Goal: Task Accomplishment & Management: Manage account settings

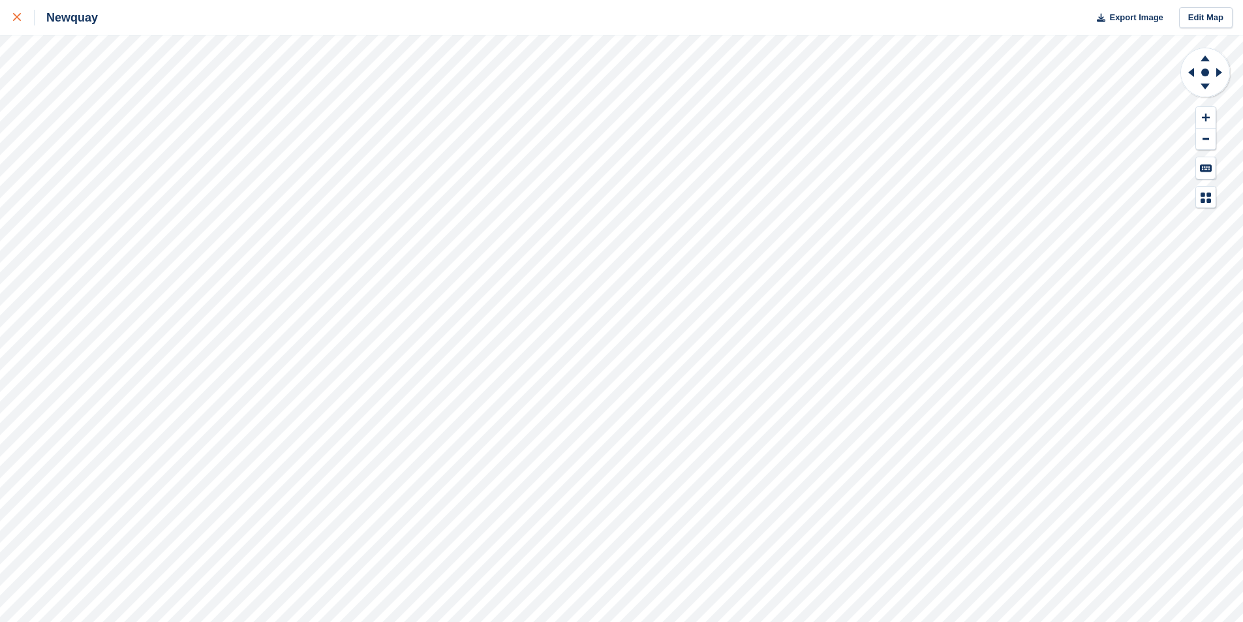
click at [14, 20] on icon at bounding box center [17, 17] width 8 height 8
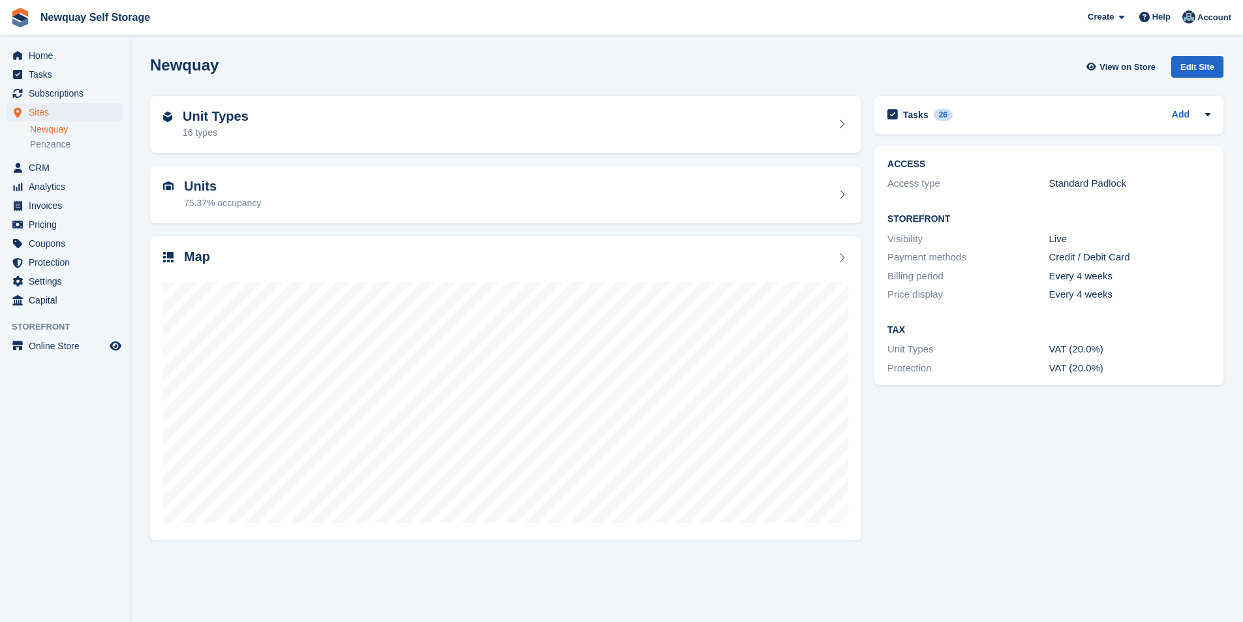
click at [76, 84] on ul "Tasks" at bounding box center [65, 74] width 130 height 19
click at [71, 89] on span "Subscriptions" at bounding box center [68, 93] width 78 height 18
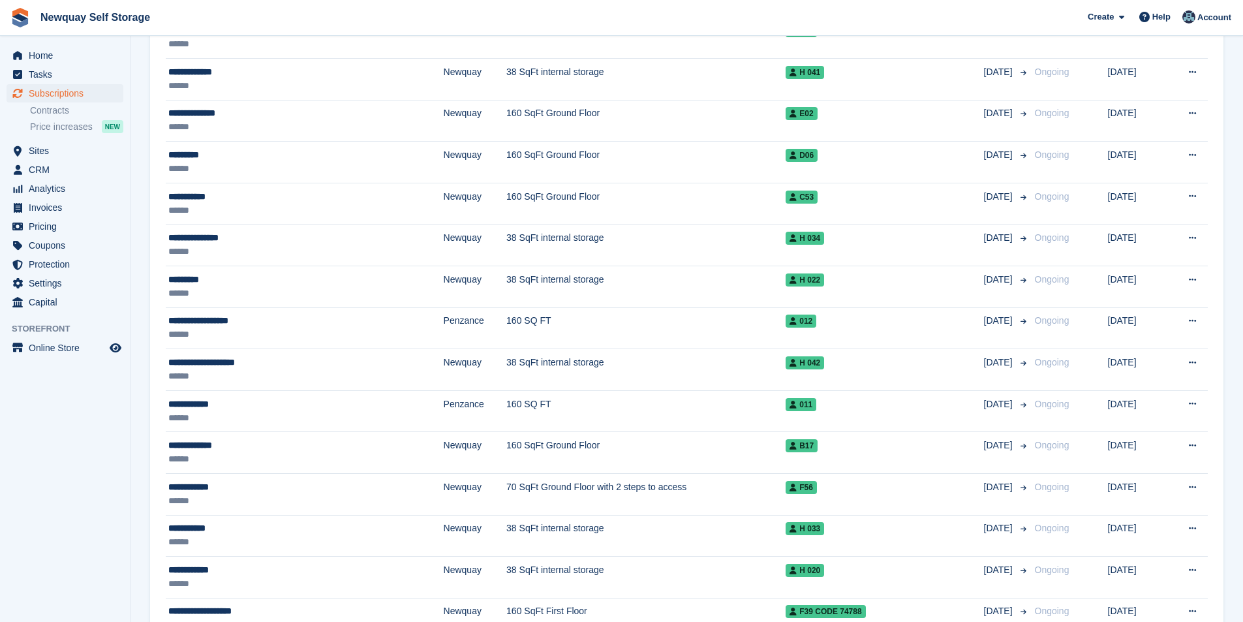
scroll to position [261, 0]
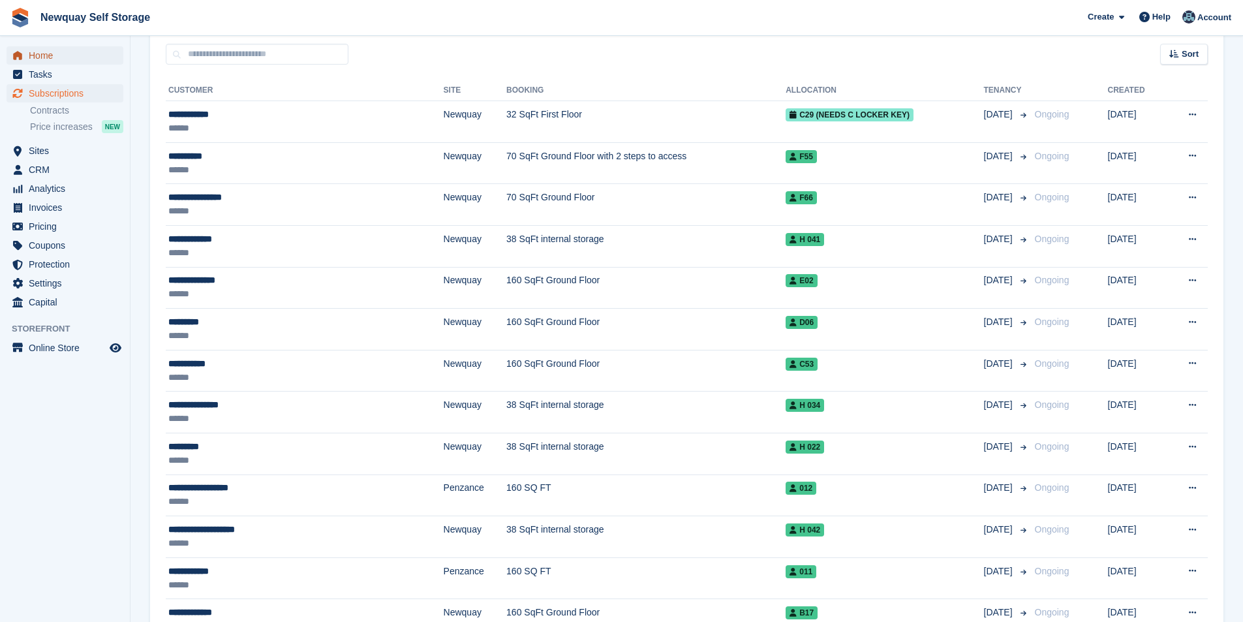
click at [67, 59] on span "Home" at bounding box center [68, 55] width 78 height 18
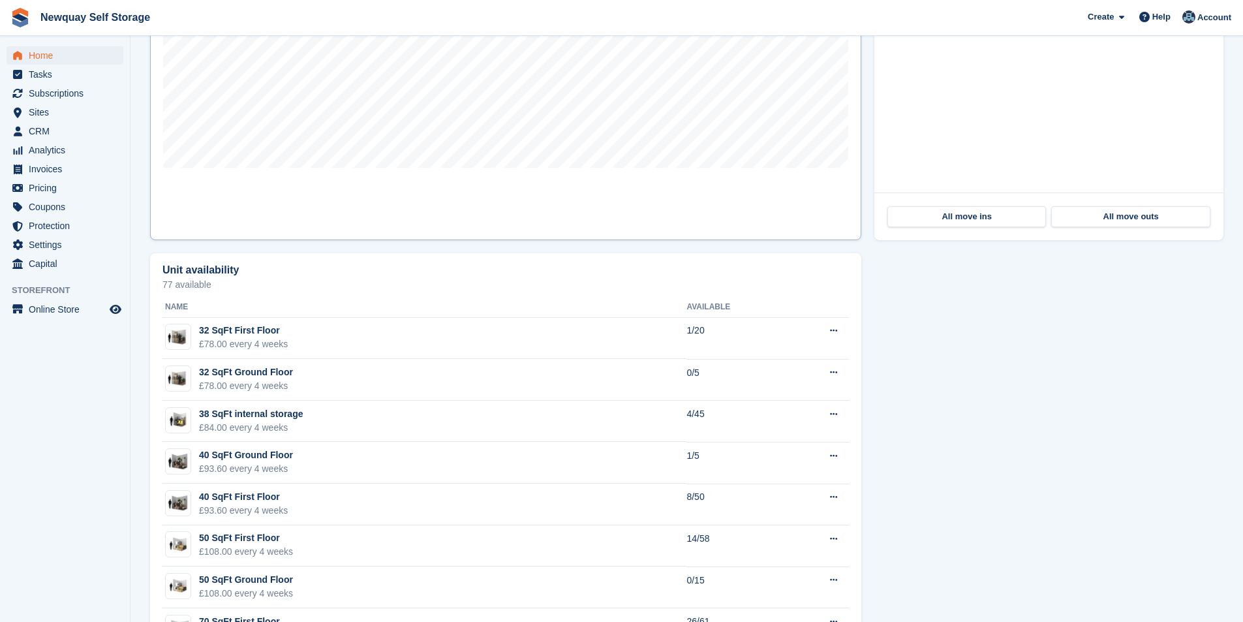
scroll to position [326, 0]
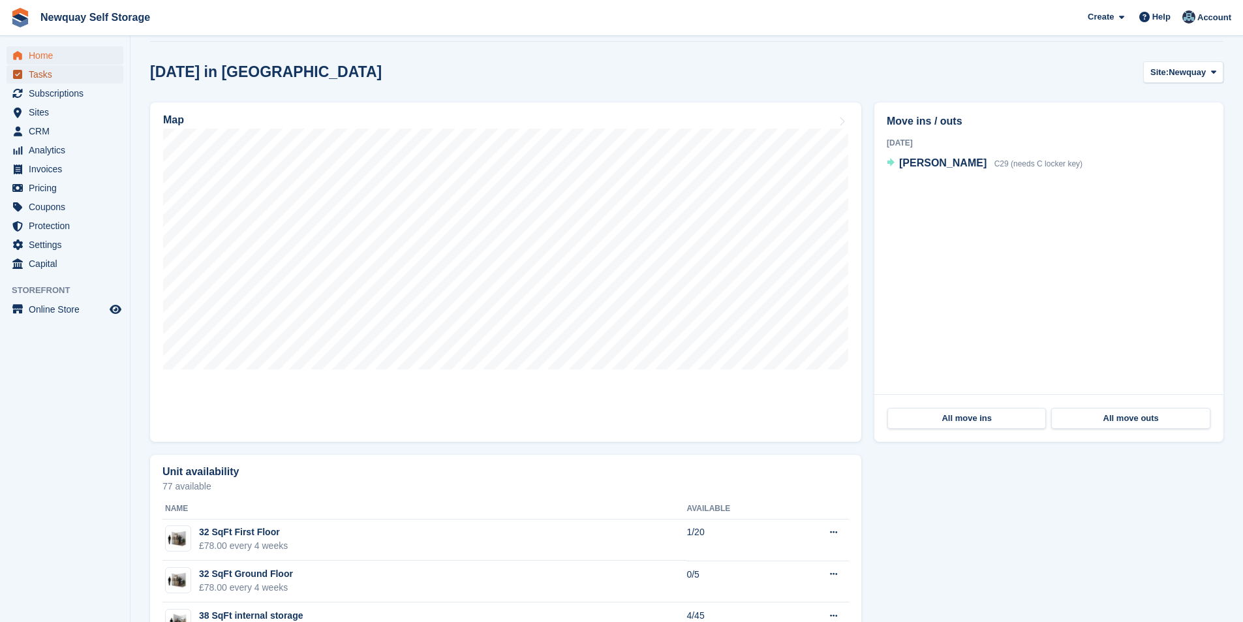
click at [68, 83] on span "Tasks" at bounding box center [68, 74] width 78 height 18
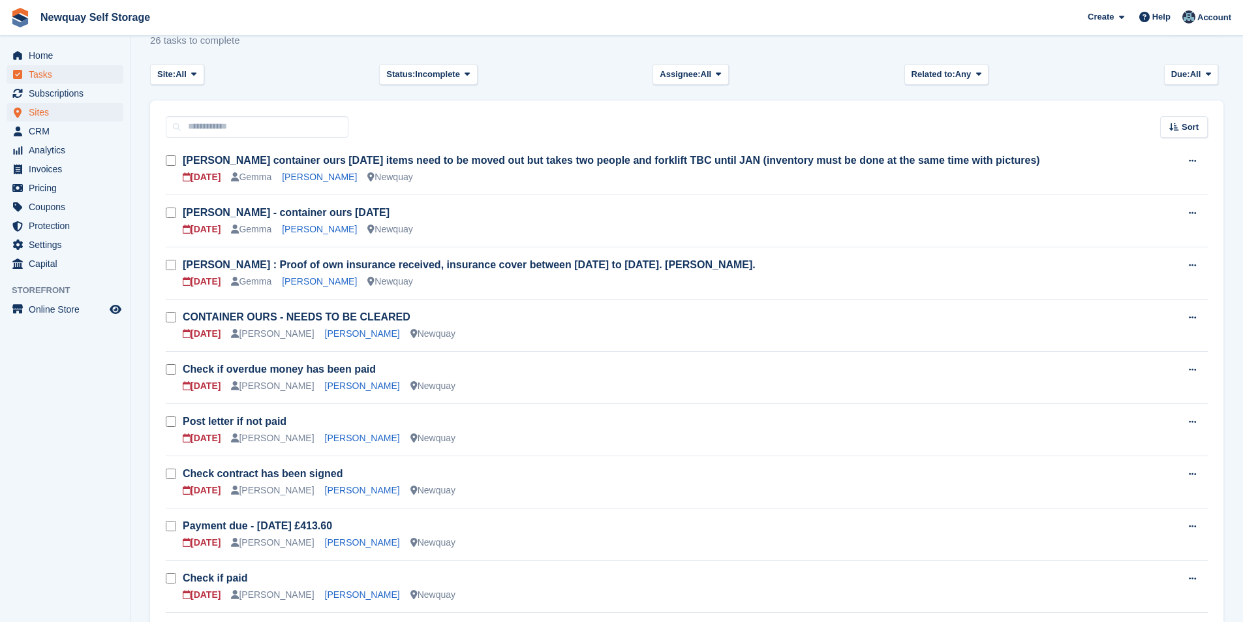
scroll to position [65, 0]
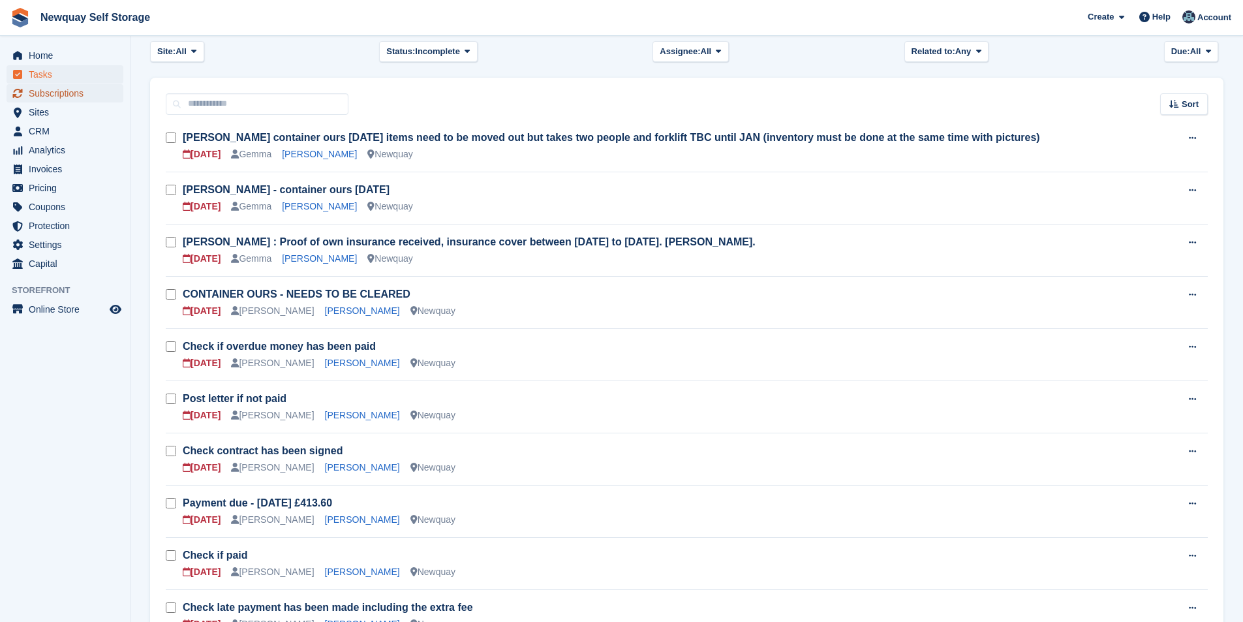
click at [67, 86] on span "Subscriptions" at bounding box center [68, 93] width 78 height 18
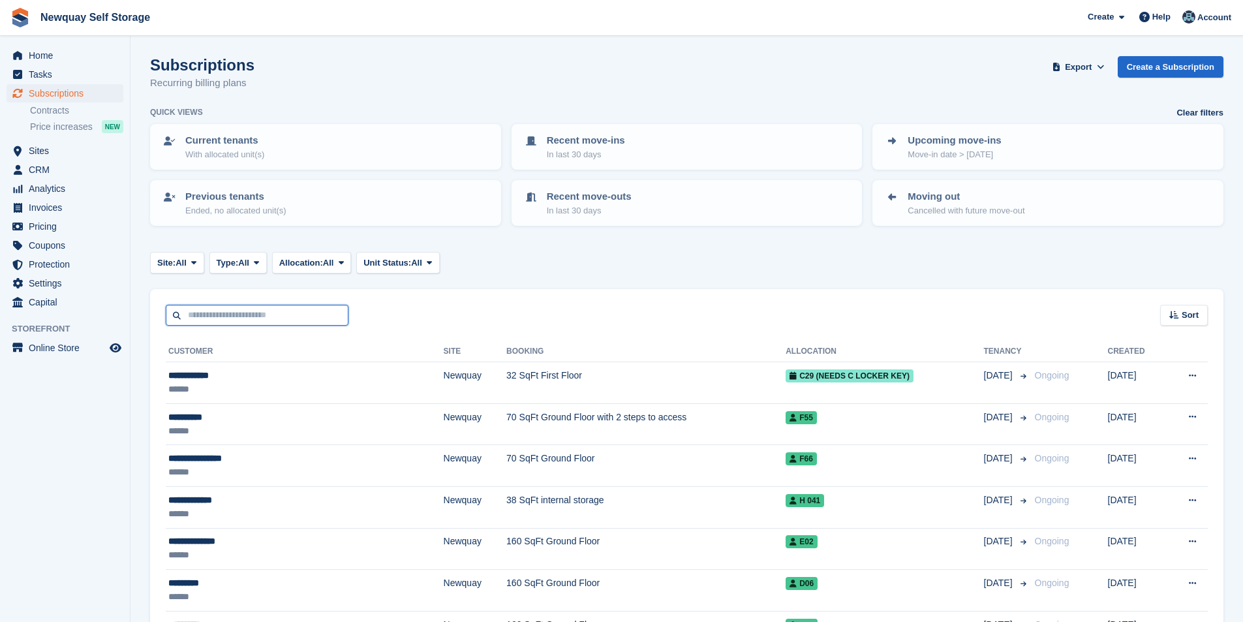
click at [242, 323] on input "text" at bounding box center [257, 316] width 183 height 22
type input "*******"
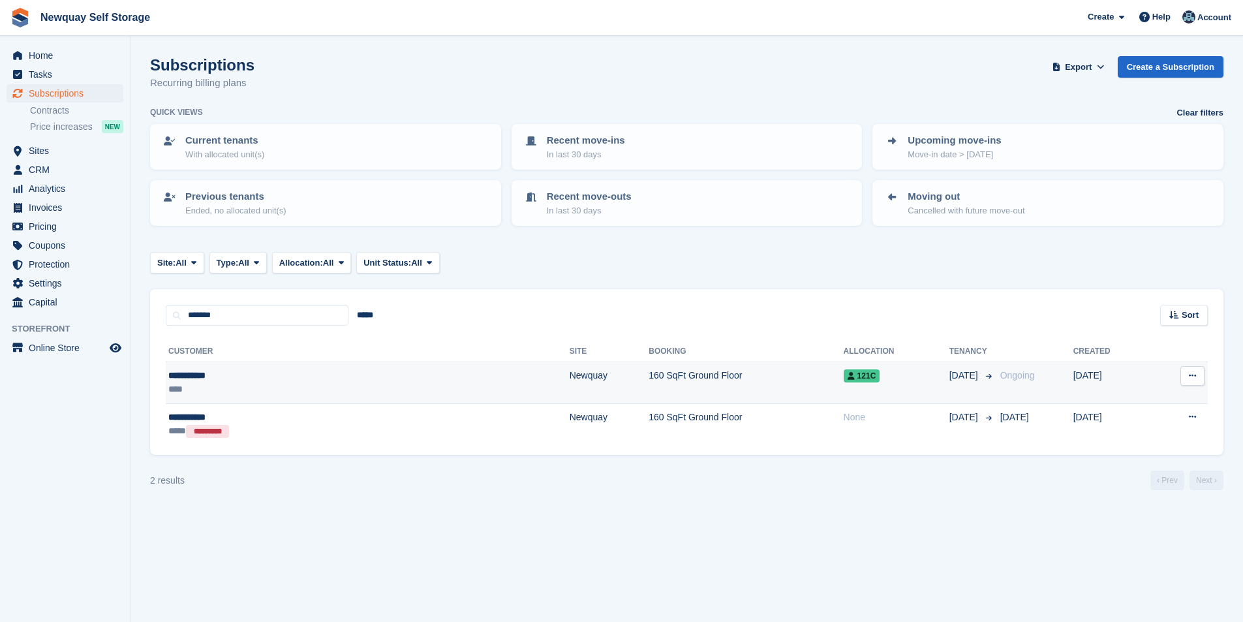
click at [209, 378] on div "**********" at bounding box center [263, 376] width 191 height 14
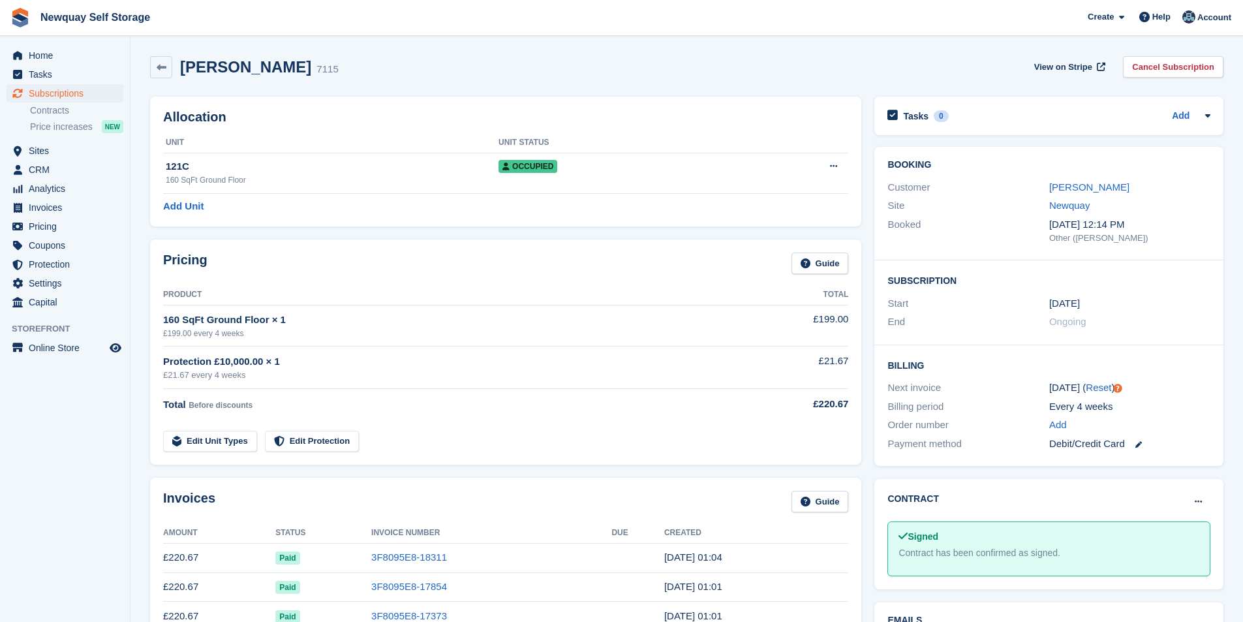
drag, startPoint x: 1084, startPoint y: 191, endPoint x: 1067, endPoint y: 198, distance: 19.3
click at [1083, 192] on link "Meg Mathews" at bounding box center [1089, 186] width 80 height 11
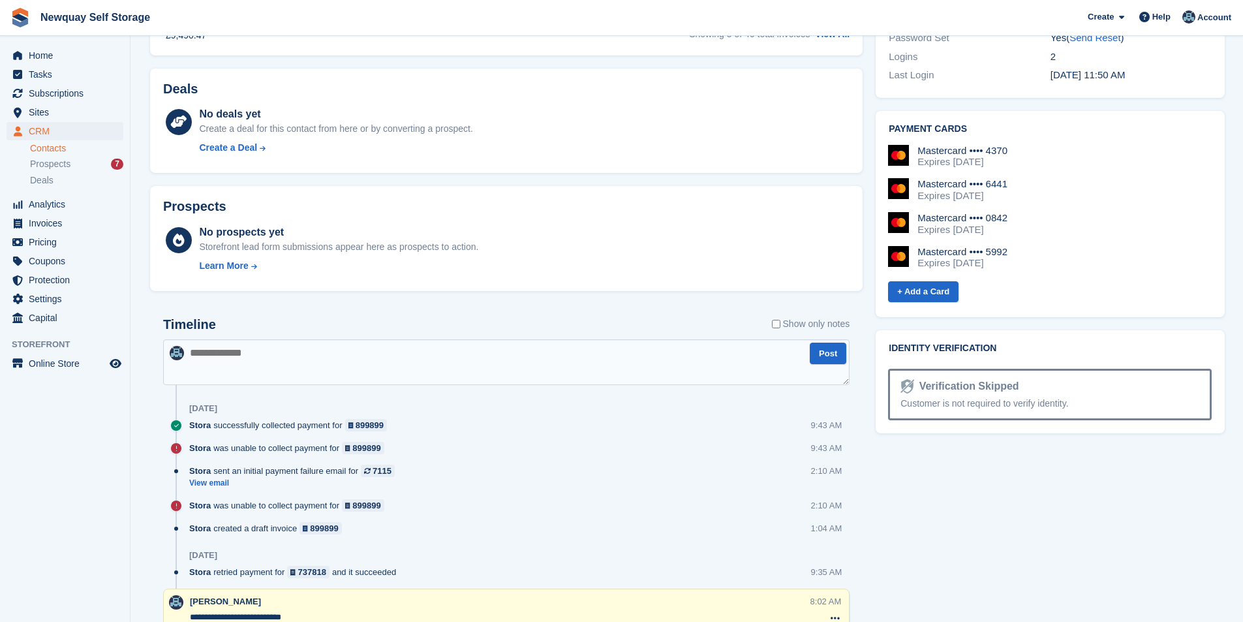
scroll to position [653, 0]
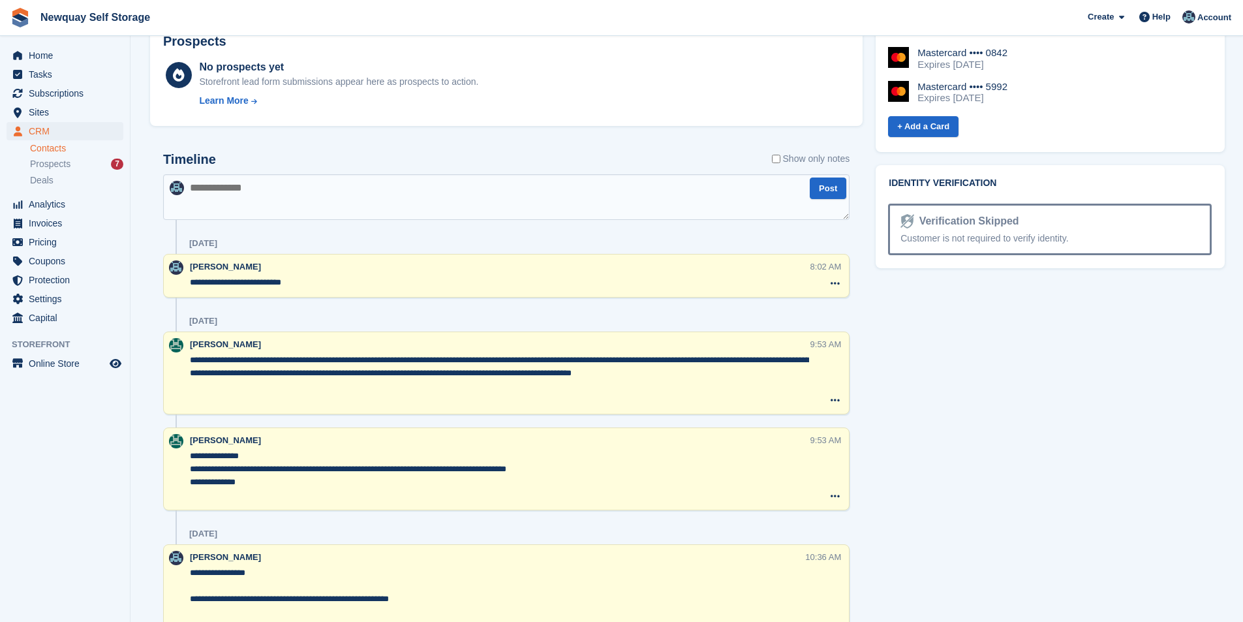
click at [57, 65] on ul "Home" at bounding box center [65, 55] width 130 height 19
click at [46, 70] on span "Tasks" at bounding box center [68, 74] width 78 height 18
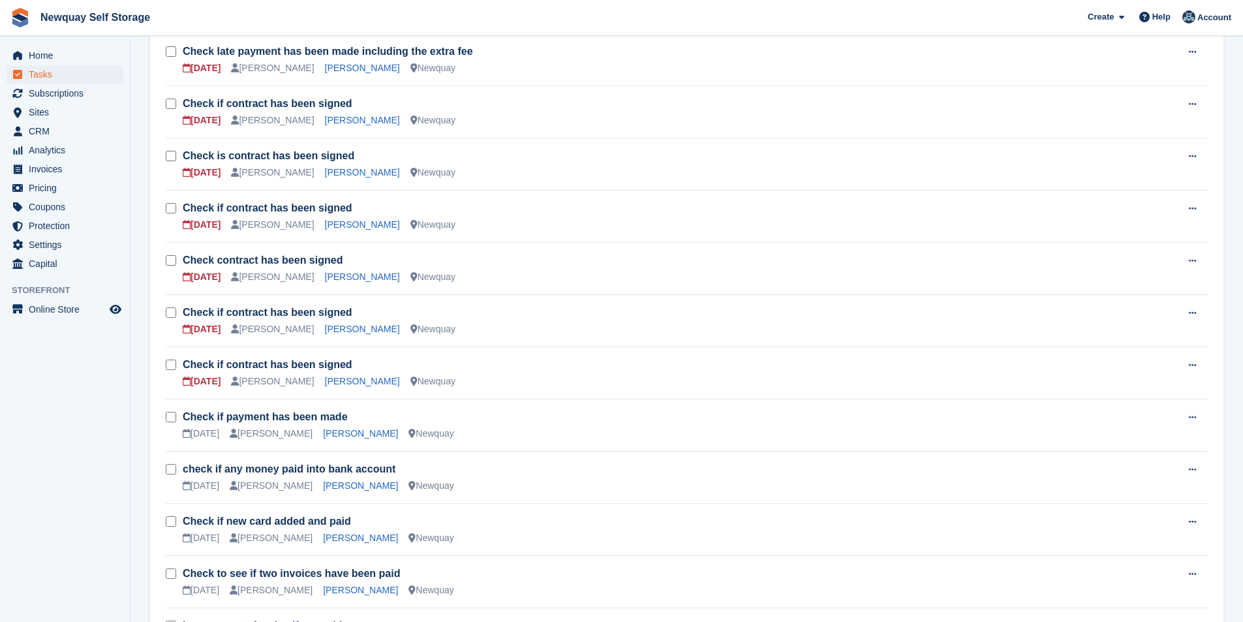
scroll to position [522, 0]
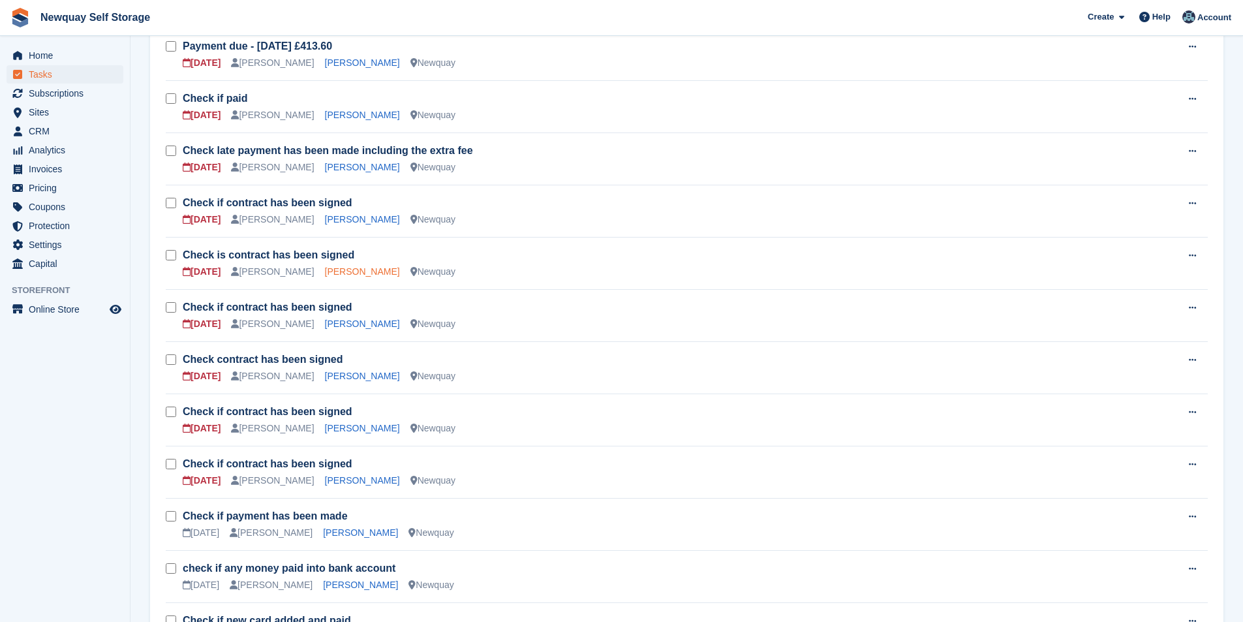
click at [333, 271] on link "[PERSON_NAME]" at bounding box center [362, 271] width 75 height 10
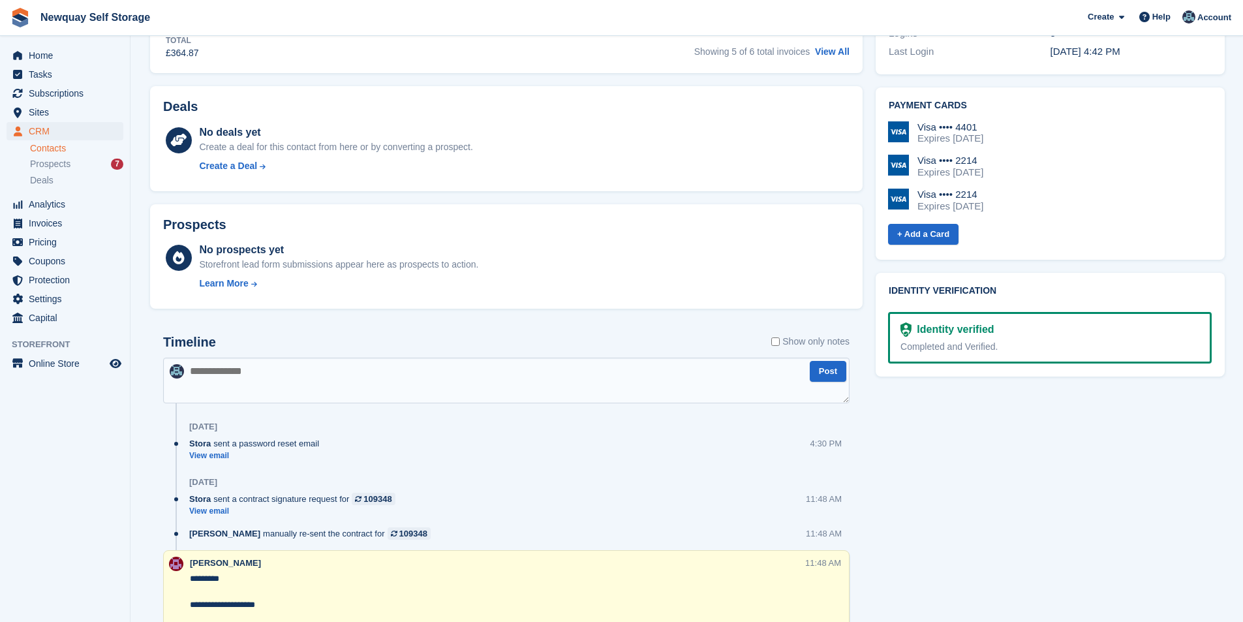
scroll to position [326, 0]
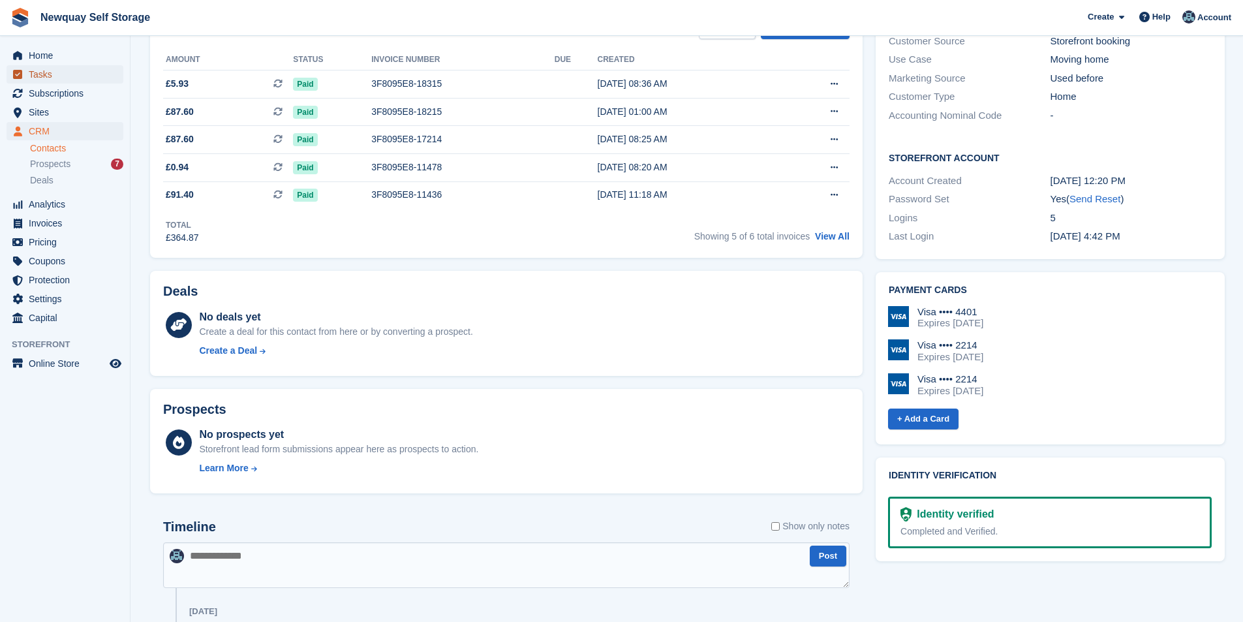
click at [22, 74] on icon "menu" at bounding box center [17, 74] width 9 height 9
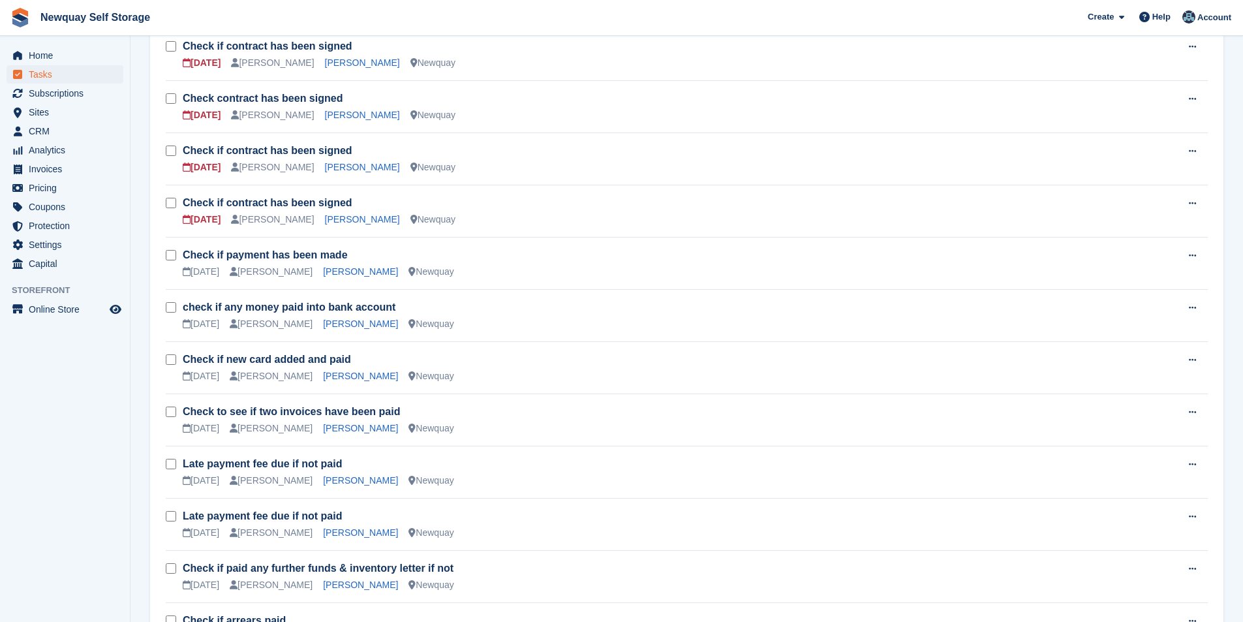
scroll to position [980, 0]
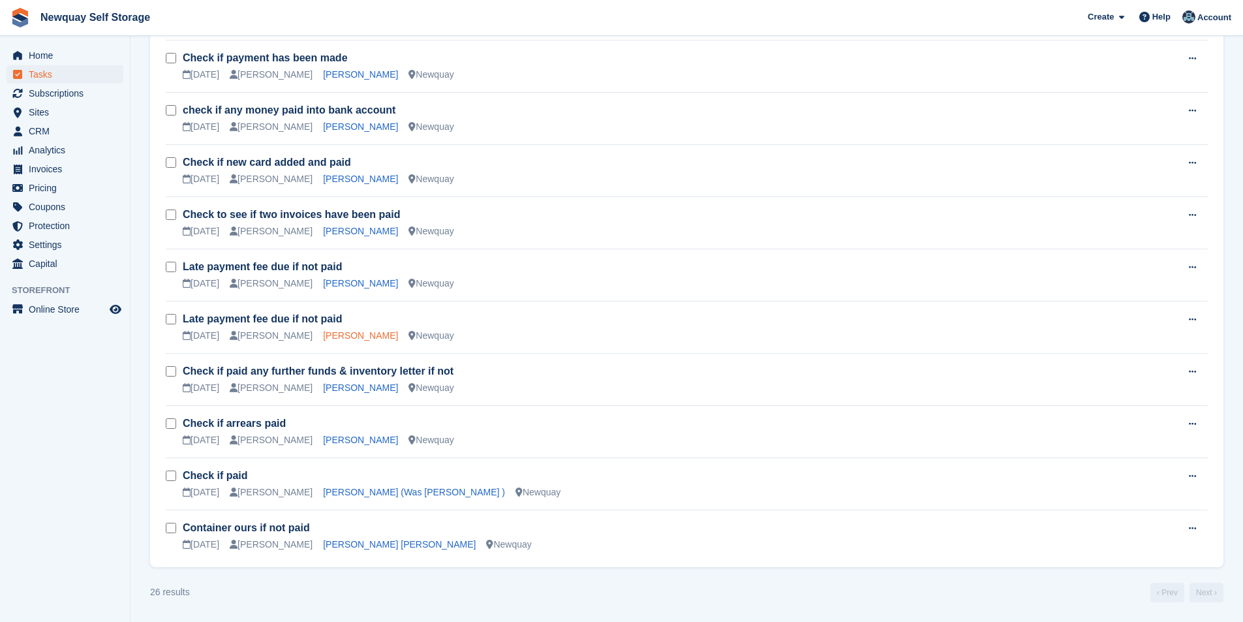
click at [329, 339] on link "[PERSON_NAME]" at bounding box center [360, 335] width 75 height 10
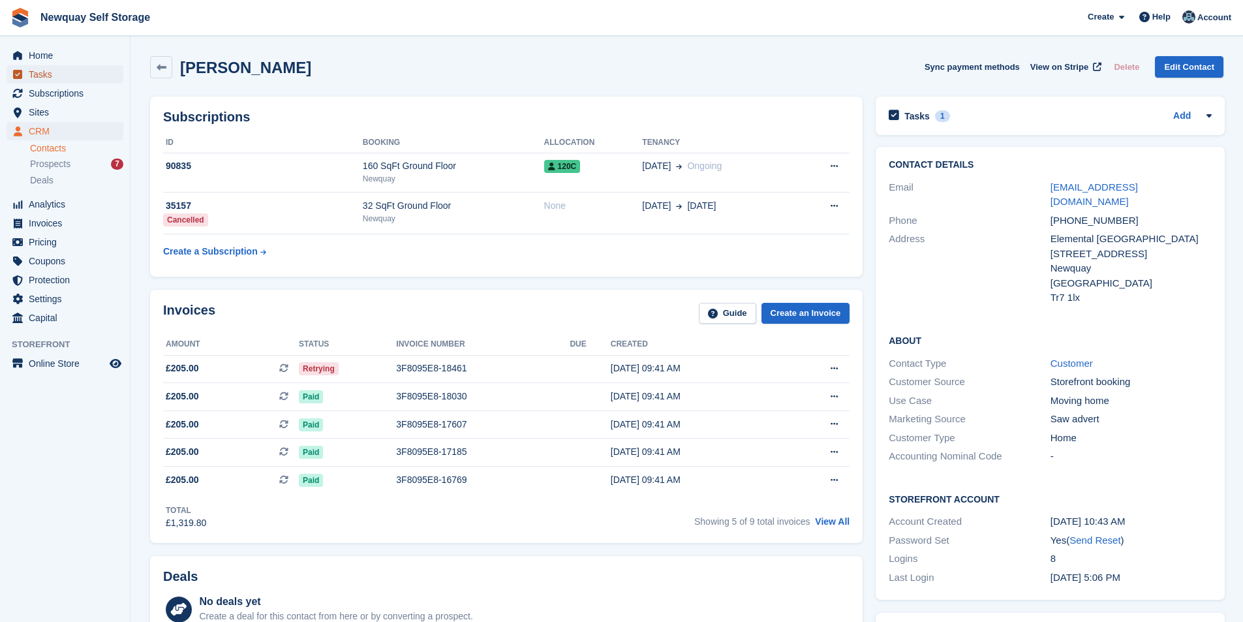
click at [72, 74] on span "Tasks" at bounding box center [68, 74] width 78 height 18
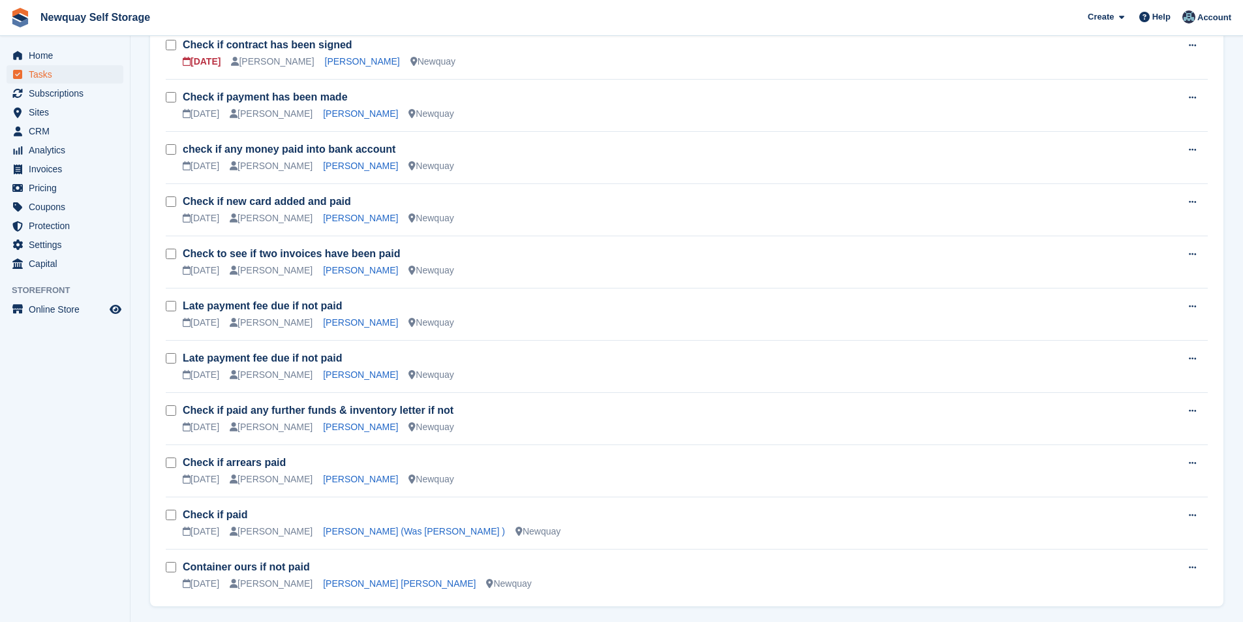
scroll to position [980, 0]
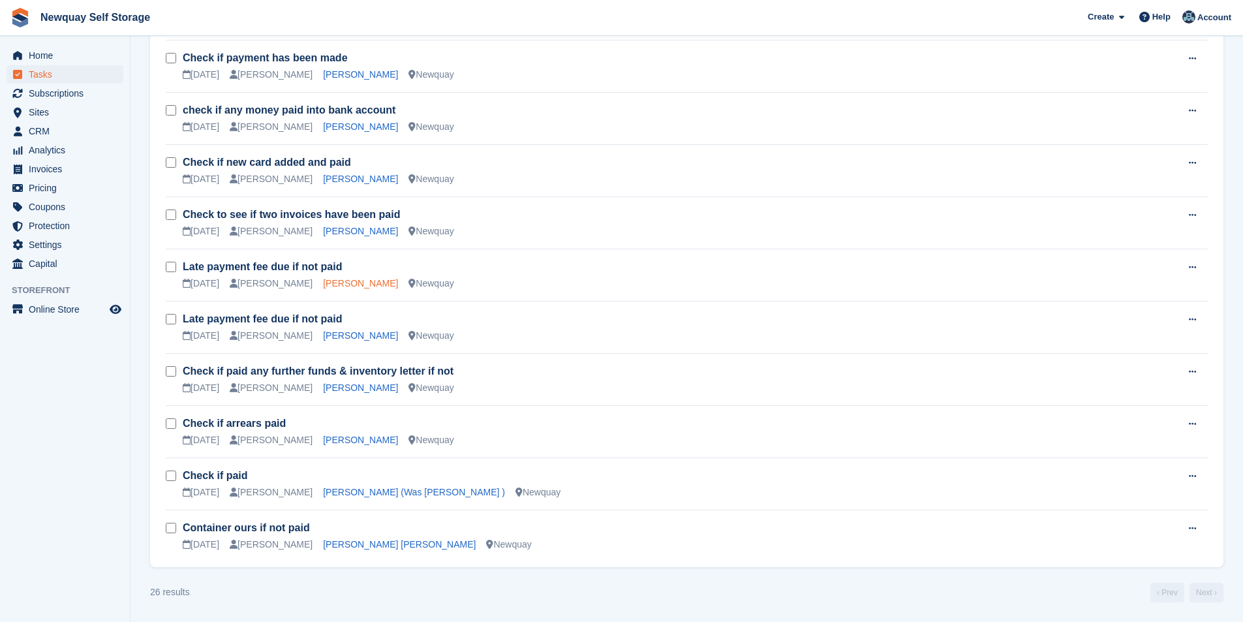
click at [331, 281] on link "[PERSON_NAME]" at bounding box center [360, 283] width 75 height 10
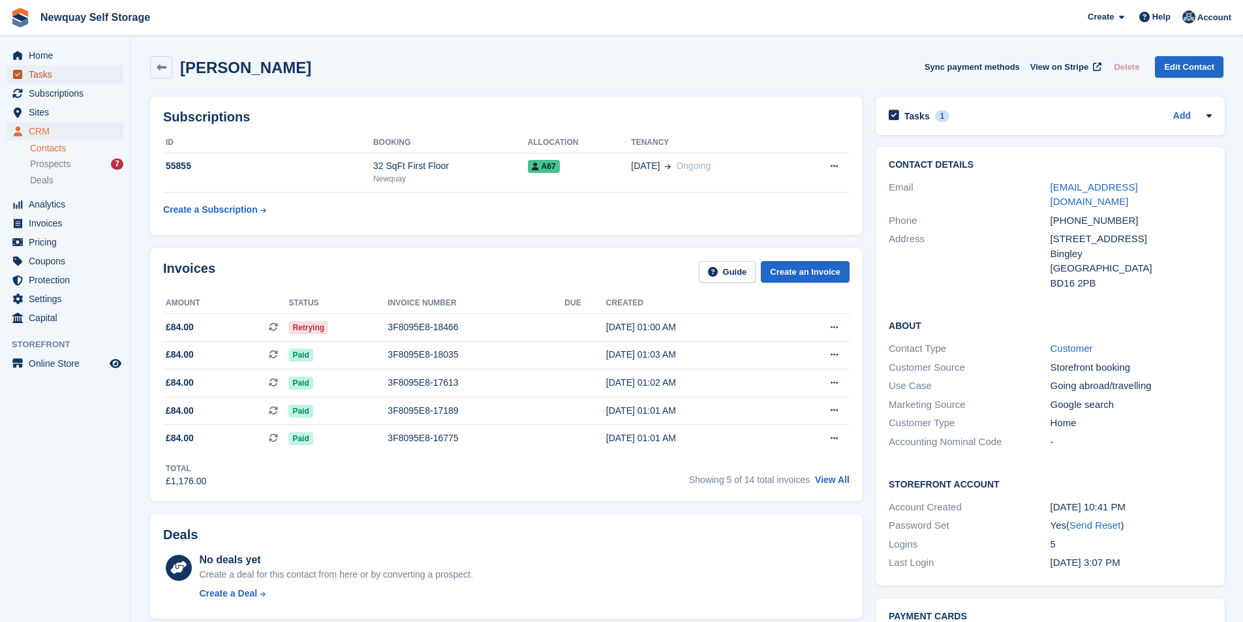
click at [57, 72] on span "Tasks" at bounding box center [68, 74] width 78 height 18
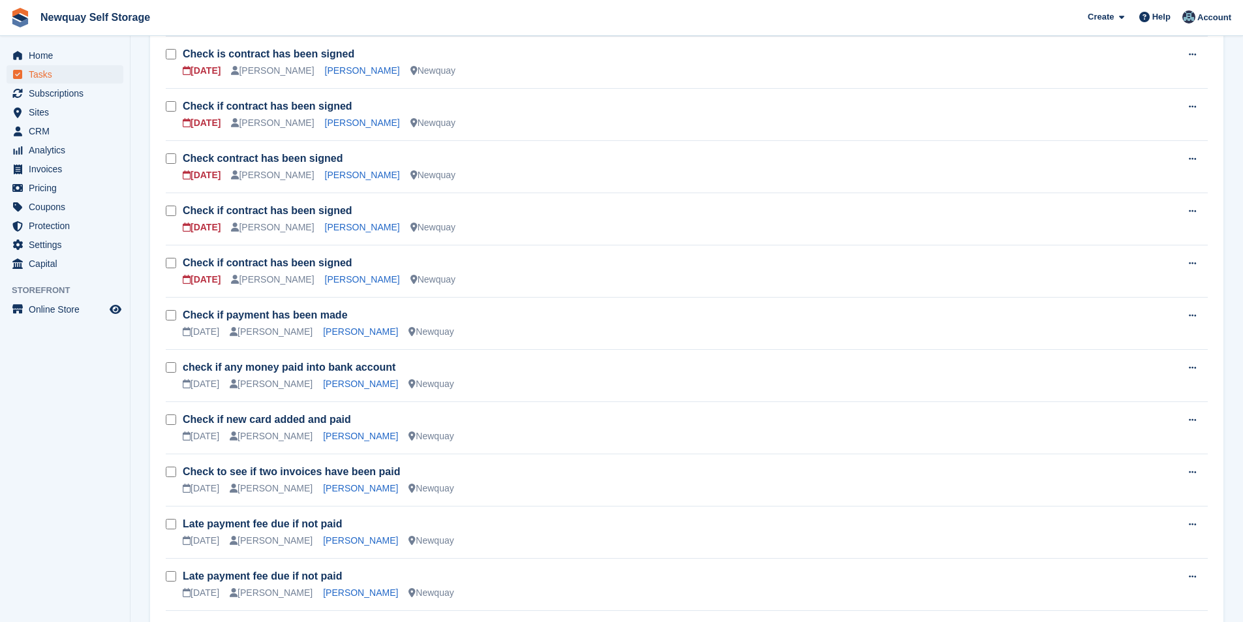
scroll to position [848, 0]
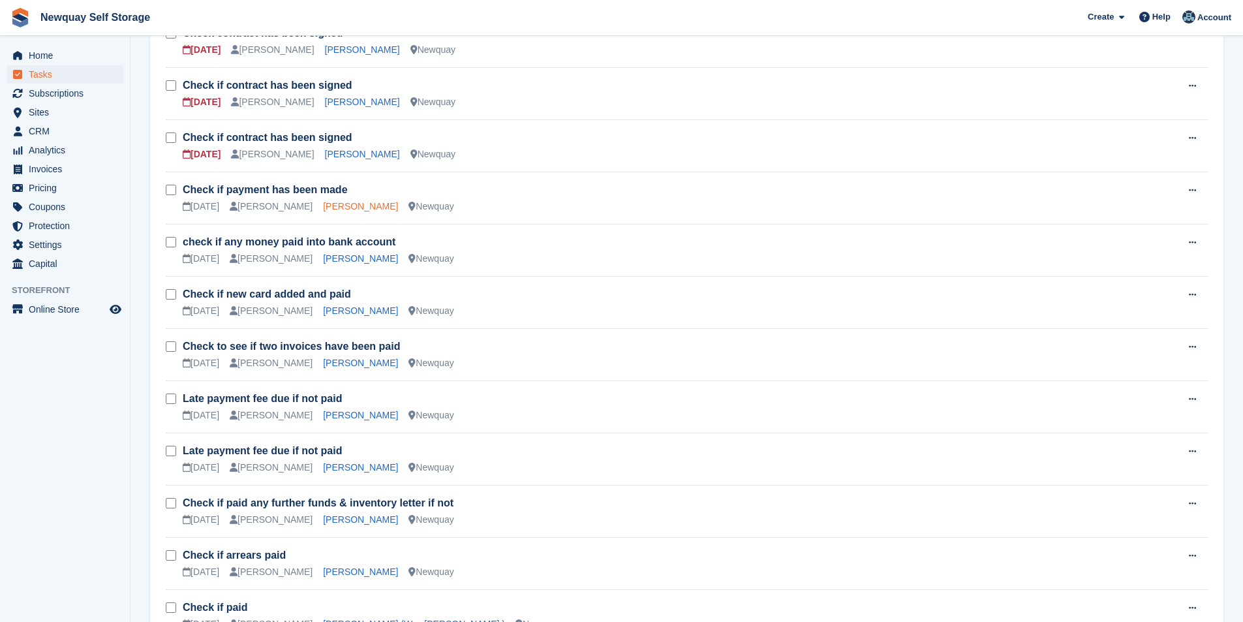
click at [323, 203] on link "[PERSON_NAME]" at bounding box center [360, 206] width 75 height 10
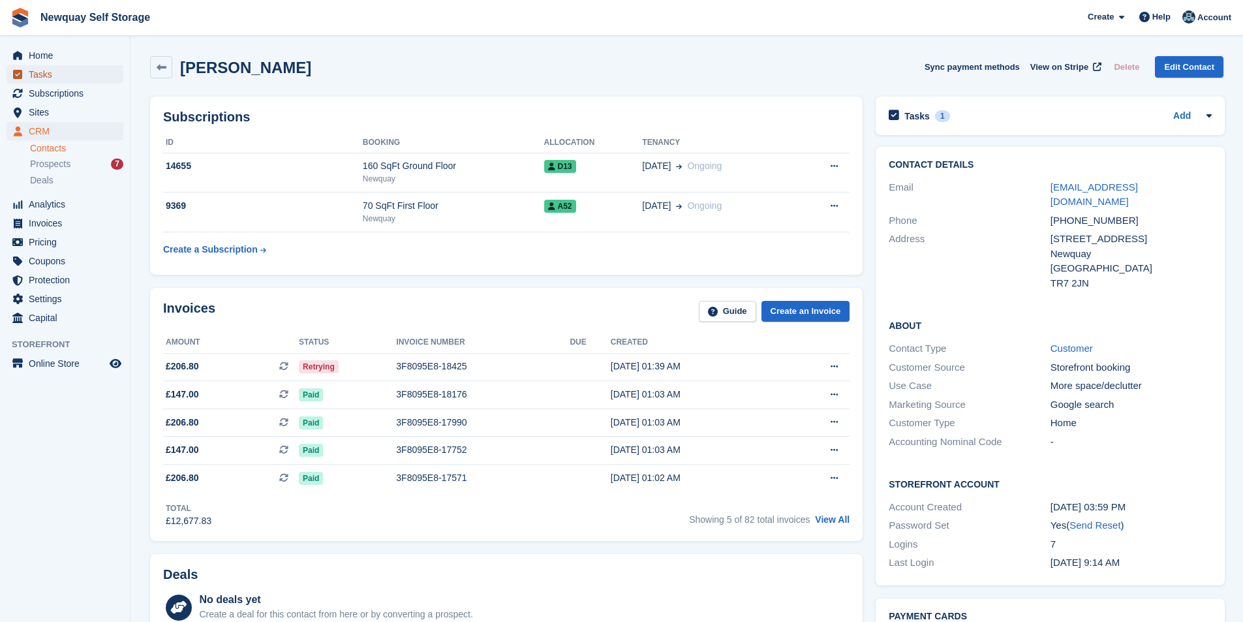
click at [63, 72] on span "Tasks" at bounding box center [68, 74] width 78 height 18
